Goal: Obtain resource: Download file/media

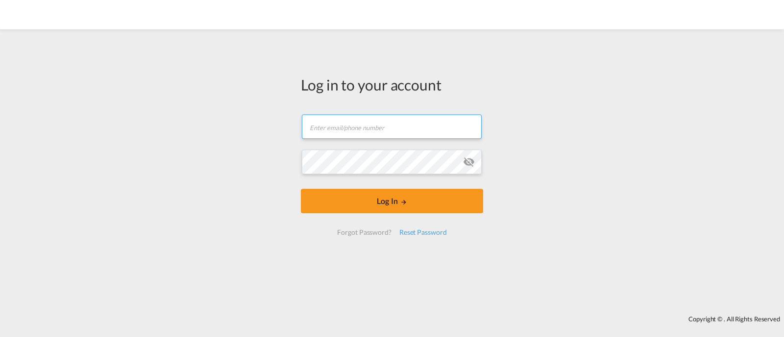
type input "[EMAIL_ADDRESS][DOMAIN_NAME]"
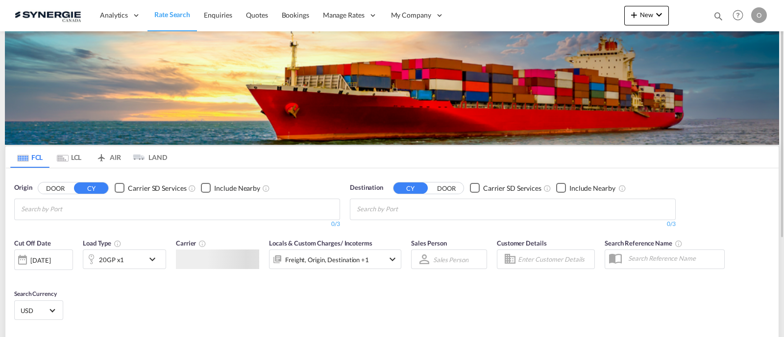
click at [729, 16] on md-icon "Help" at bounding box center [737, 15] width 17 height 17
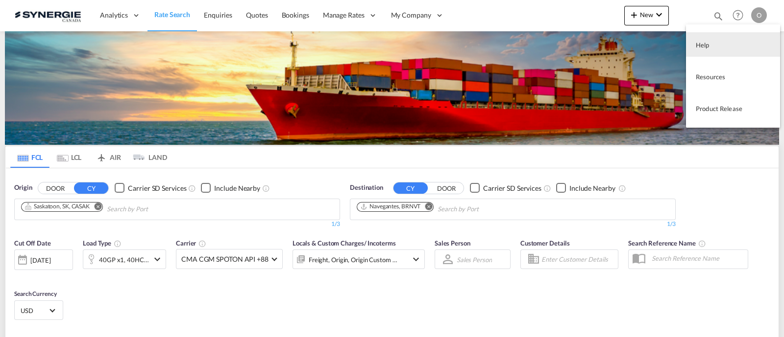
click at [682, 17] on md-backdrop at bounding box center [392, 168] width 784 height 337
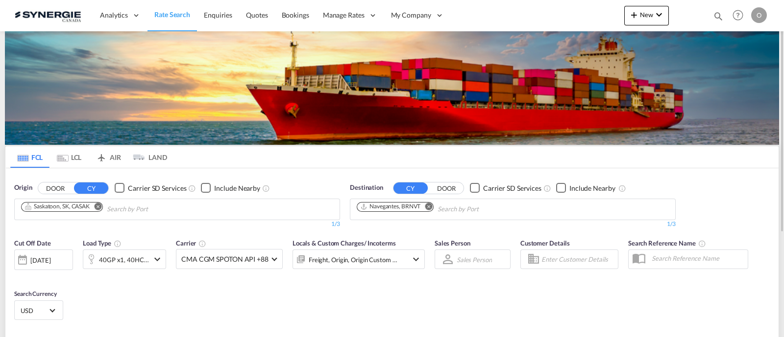
drag, startPoint x: 717, startPoint y: 18, endPoint x: 701, endPoint y: 23, distance: 16.1
click at [717, 17] on md-icon "icon-magnify" at bounding box center [718, 16] width 11 height 11
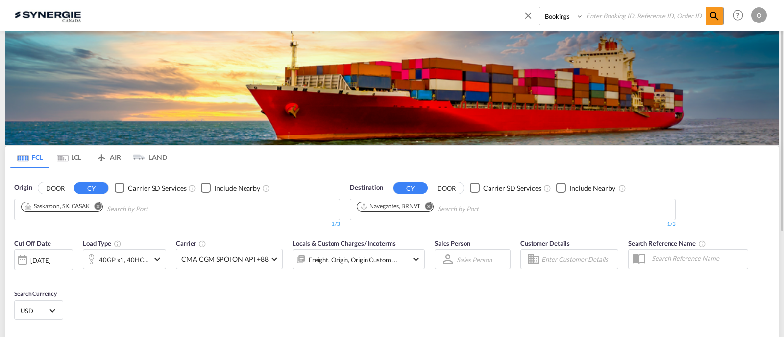
click at [569, 25] on div "Bookings Quotes Enquiries" at bounding box center [623, 19] width 201 height 24
click at [560, 20] on select "Bookings Quotes Enquiries" at bounding box center [562, 16] width 47 height 18
select select "Quotes"
click at [539, 7] on select "Bookings Quotes Enquiries" at bounding box center [562, 16] width 47 height 18
click at [617, 10] on input at bounding box center [644, 15] width 122 height 17
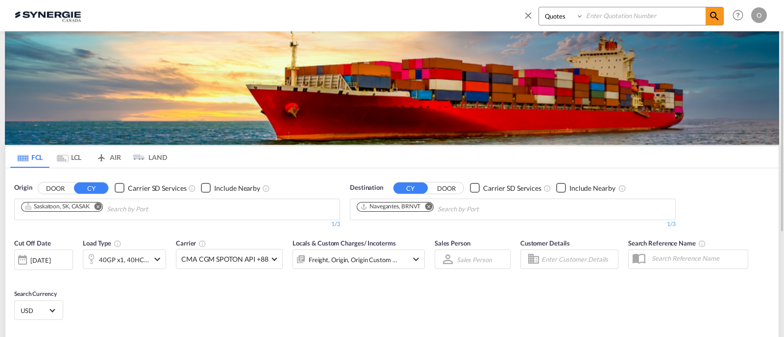
paste input "SYC000014008"
type input "SYC000014008"
click at [711, 15] on md-icon "icon-magnify" at bounding box center [714, 16] width 12 height 12
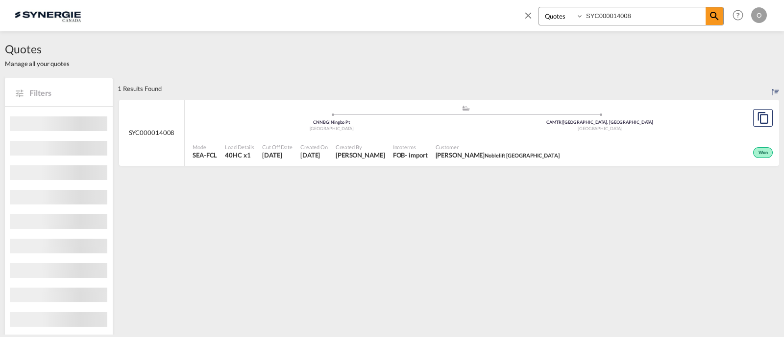
click at [588, 133] on div ".a{fill:#aaa8ad;} .a{fill:#aaa8ad;} CNNBG | Ningbo Pt China CAMTR | Montreal, Q…" at bounding box center [466, 119] width 546 height 29
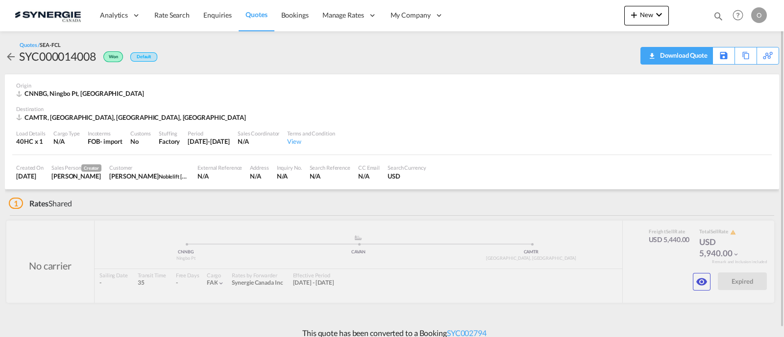
click at [690, 53] on div "Download Quote" at bounding box center [682, 56] width 50 height 16
